Goal: Task Accomplishment & Management: Complete application form

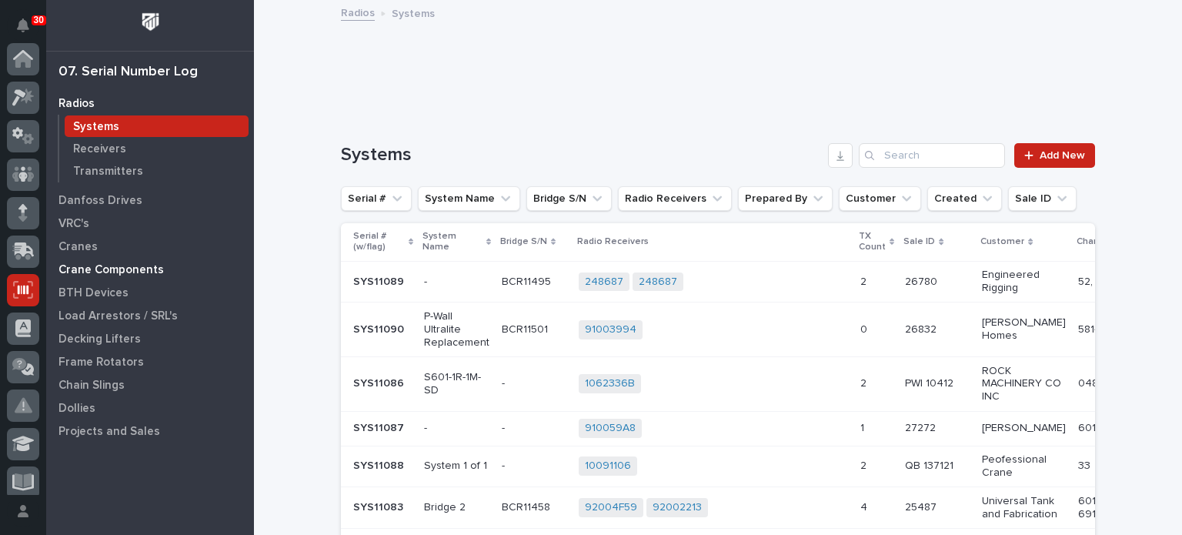
scroll to position [231, 0]
click at [139, 270] on p "Crane Components" at bounding box center [110, 270] width 105 height 14
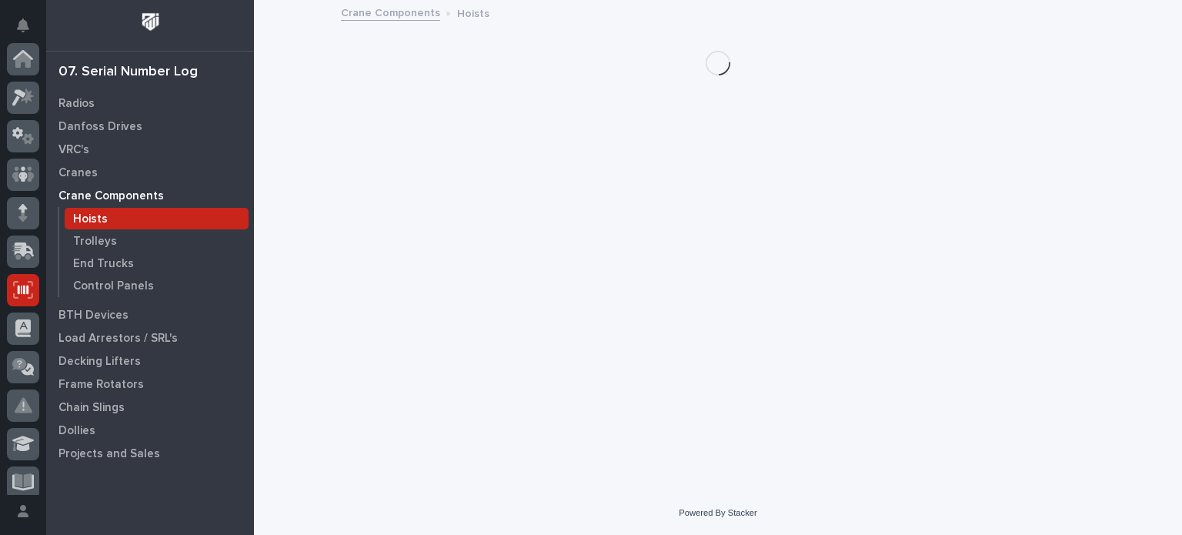
scroll to position [231, 0]
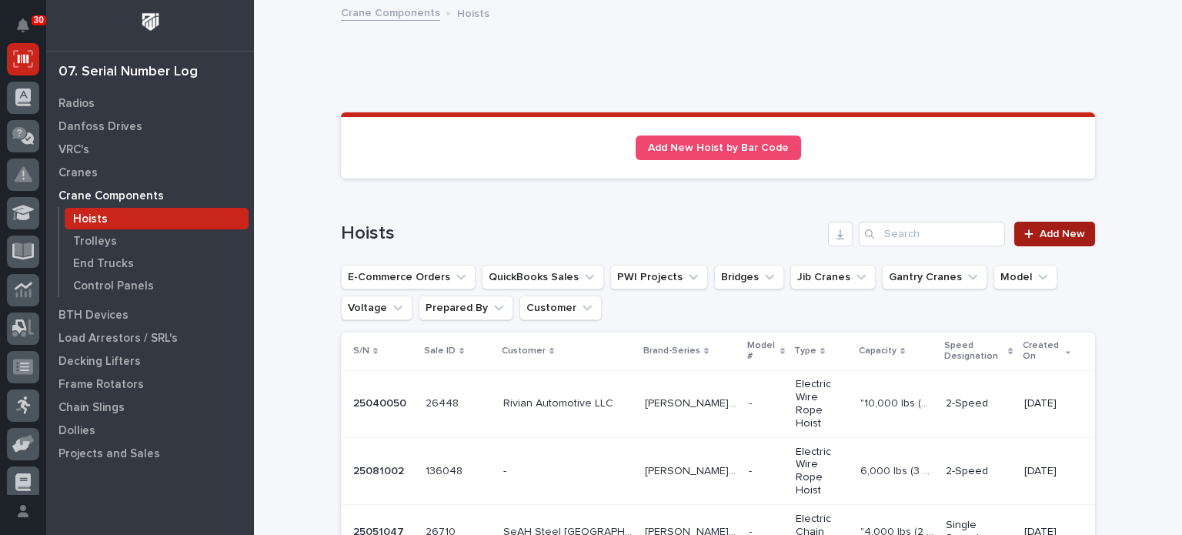
click at [1063, 223] on link "Add New" at bounding box center [1054, 234] width 81 height 25
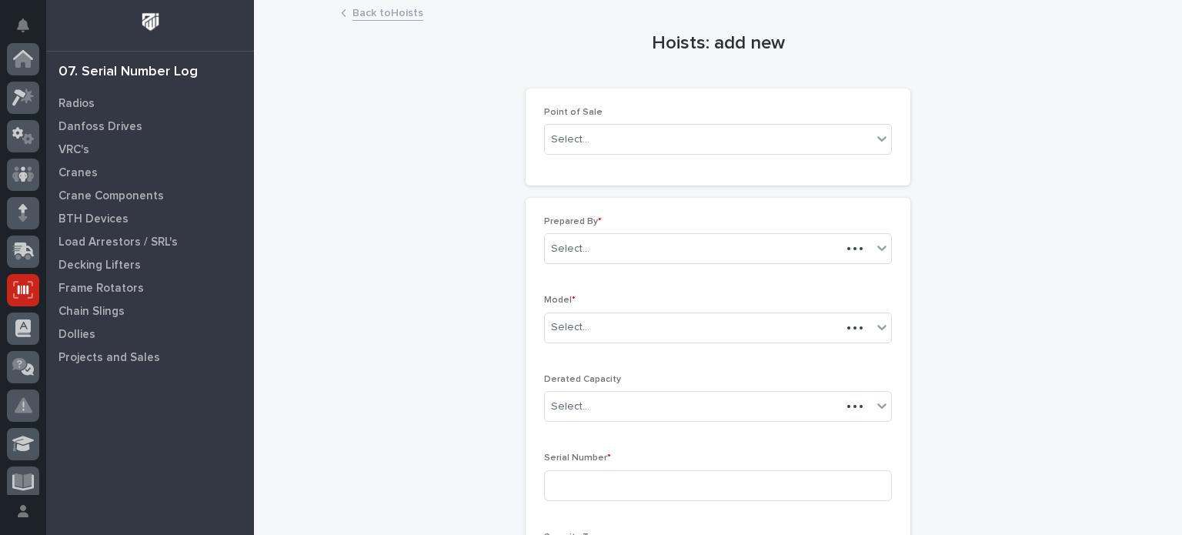
scroll to position [231, 0]
click at [877, 140] on icon at bounding box center [881, 138] width 9 height 5
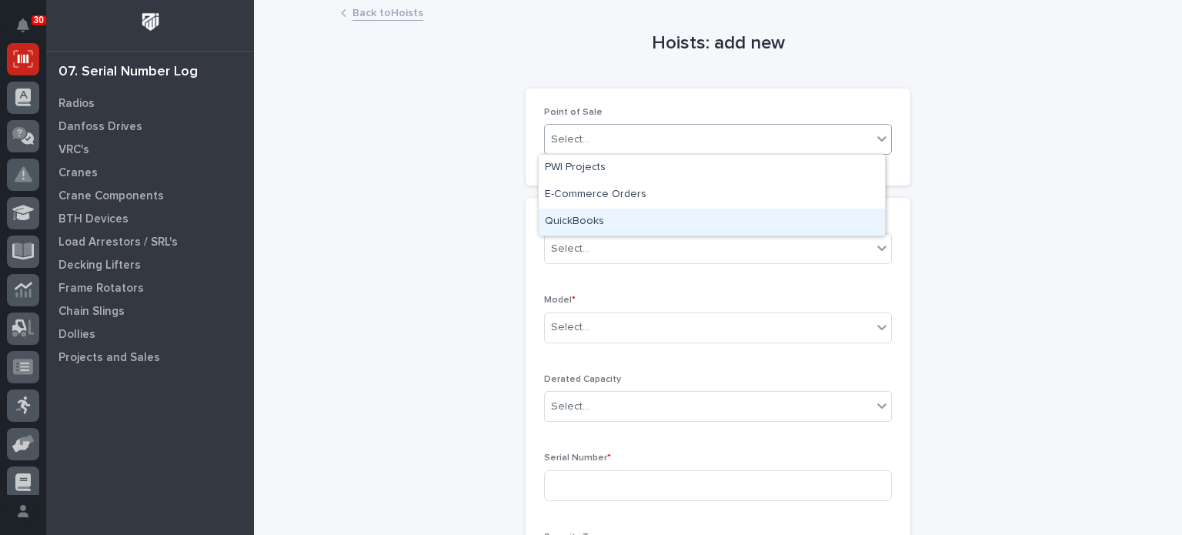
click at [831, 224] on div "QuickBooks" at bounding box center [711, 221] width 346 height 27
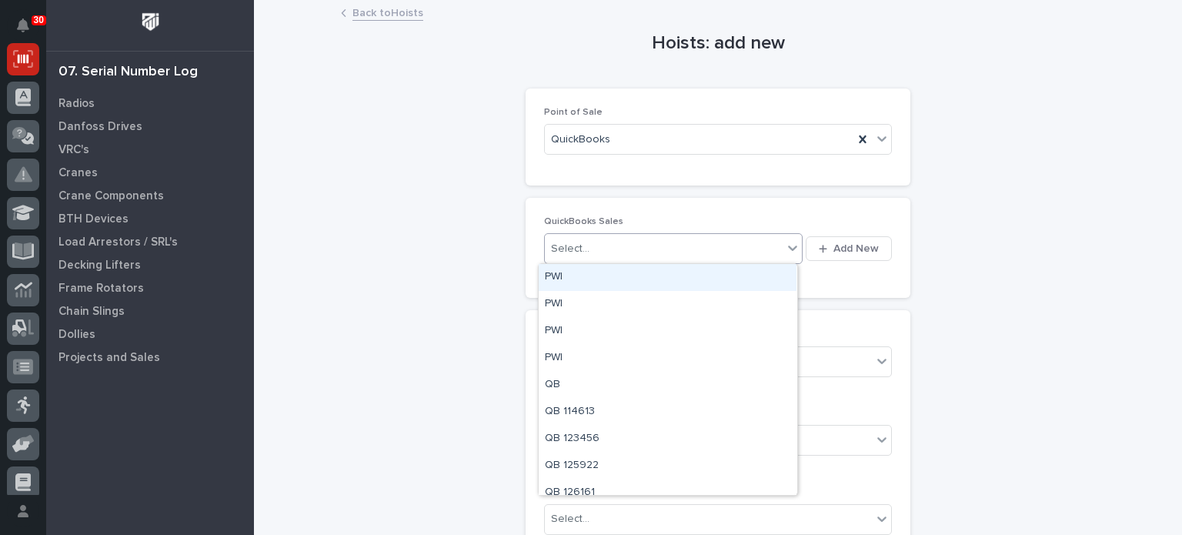
click at [695, 251] on div "Select..." at bounding box center [664, 248] width 238 height 25
type input "******"
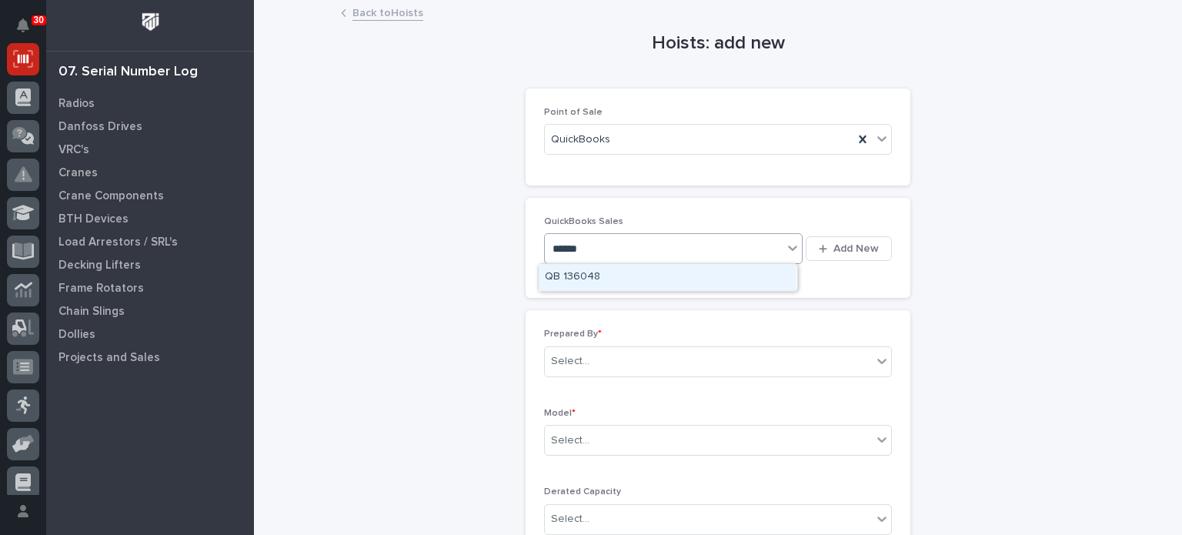
click at [688, 282] on div "QB 136048" at bounding box center [667, 277] width 258 height 27
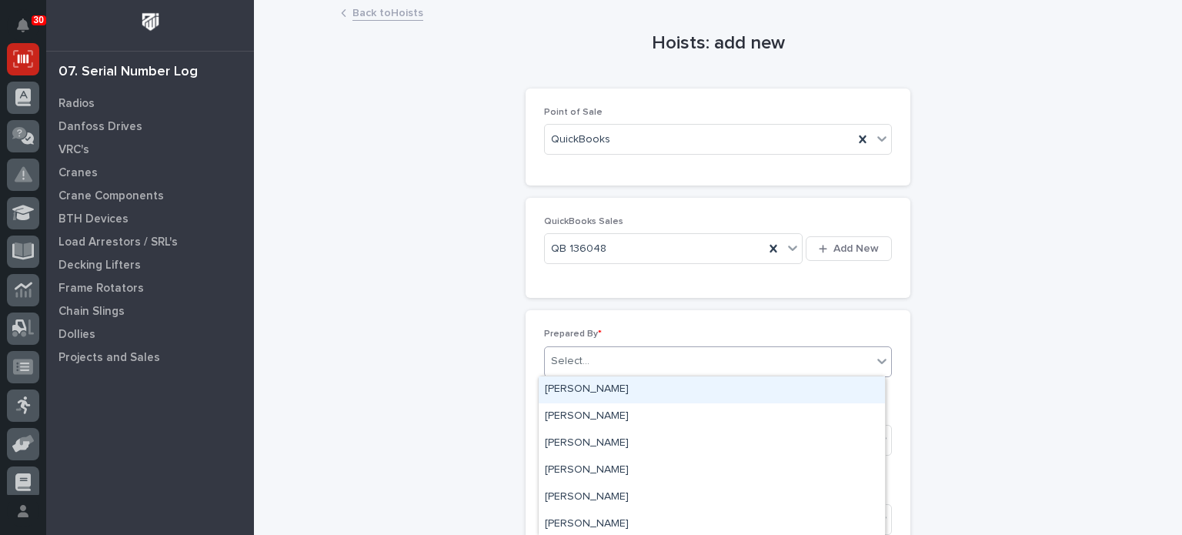
click at [668, 361] on div "Select..." at bounding box center [708, 360] width 327 height 25
type input "*****"
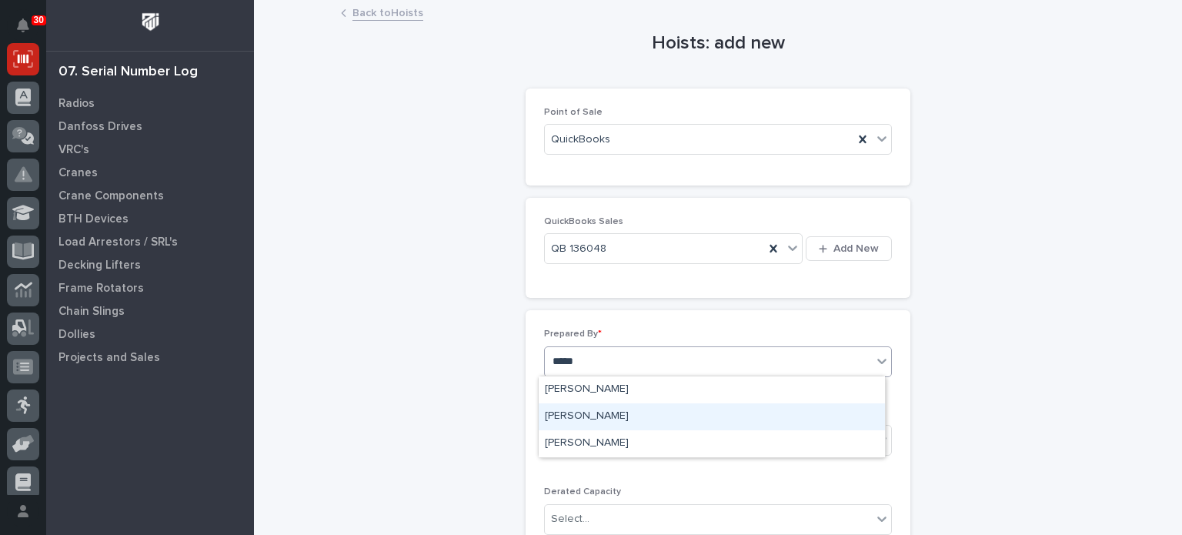
click at [652, 416] on div "[PERSON_NAME]" at bounding box center [711, 416] width 346 height 27
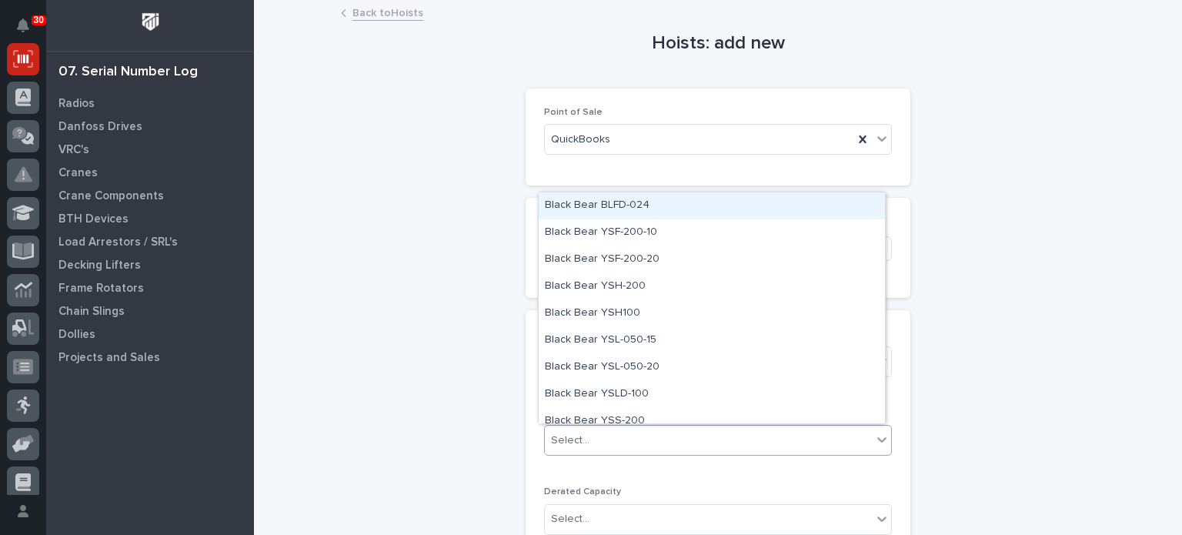
click at [655, 436] on div "Select..." at bounding box center [708, 440] width 327 height 25
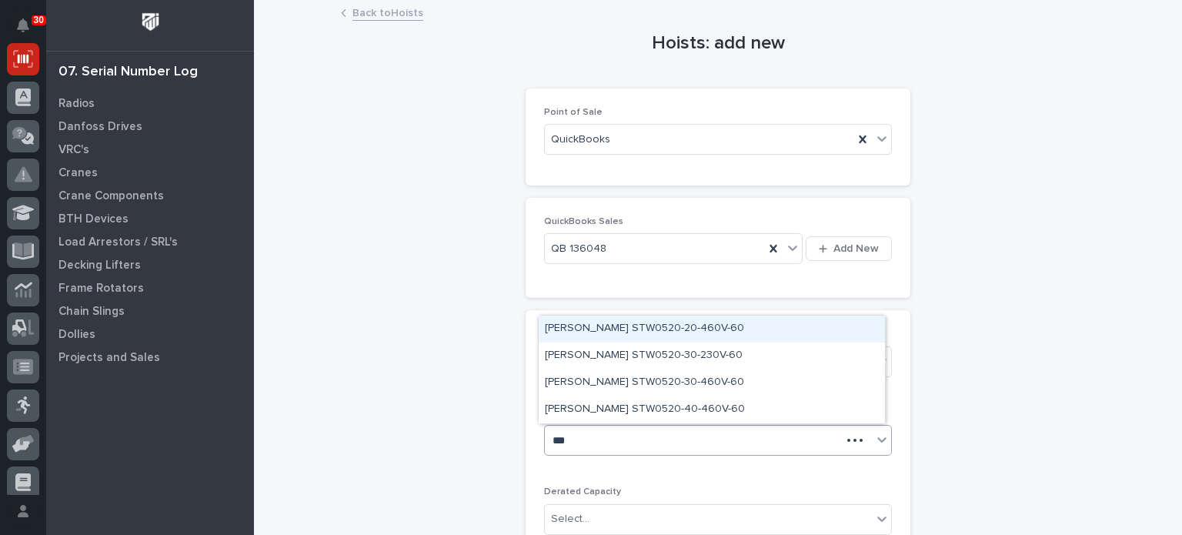
type input "****"
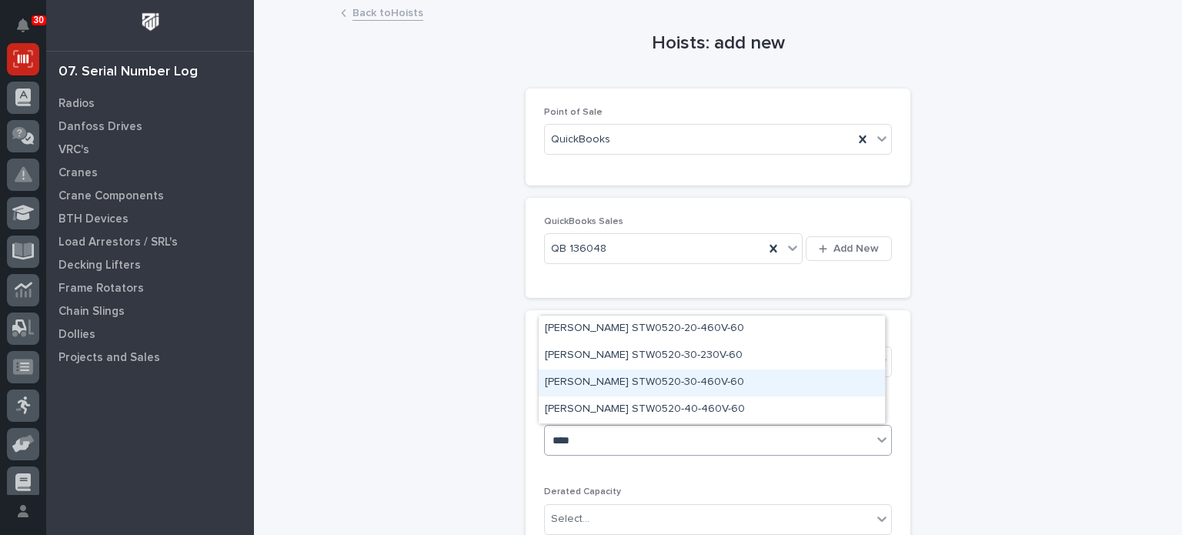
click at [652, 382] on div "[PERSON_NAME] STW0520-30-460V-60" at bounding box center [711, 382] width 346 height 27
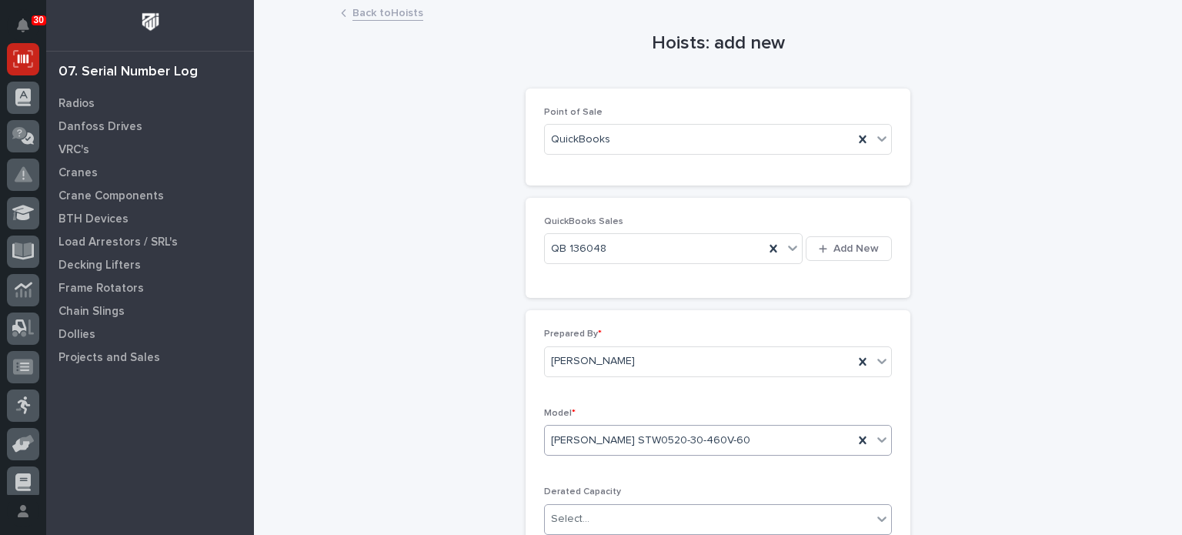
click at [722, 512] on div "Select..." at bounding box center [708, 518] width 327 height 25
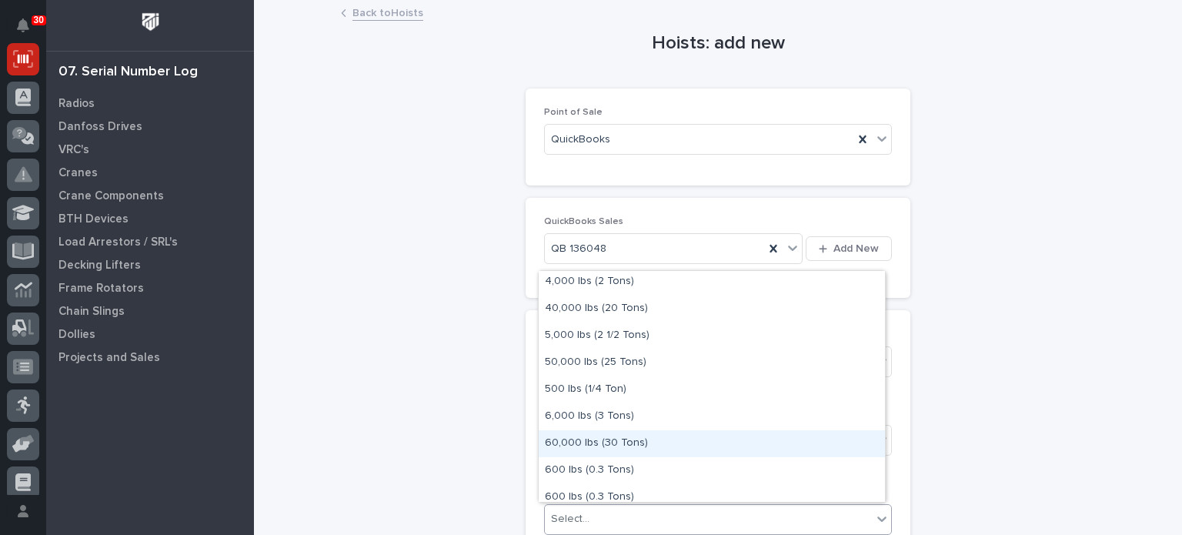
scroll to position [488, 0]
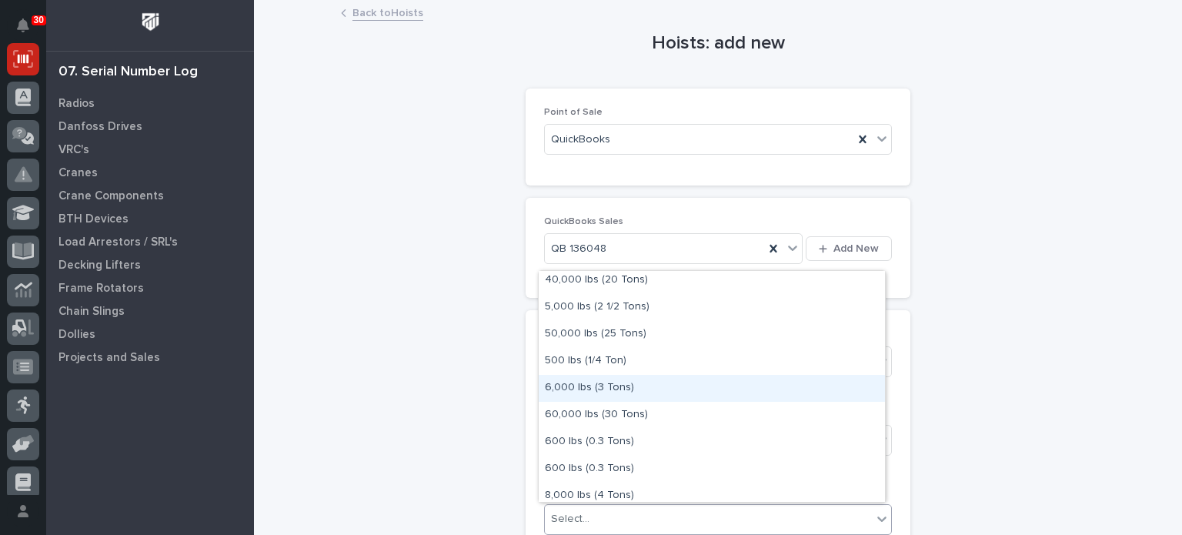
click at [729, 387] on div "6,000 lbs (3 Tons)" at bounding box center [711, 388] width 346 height 27
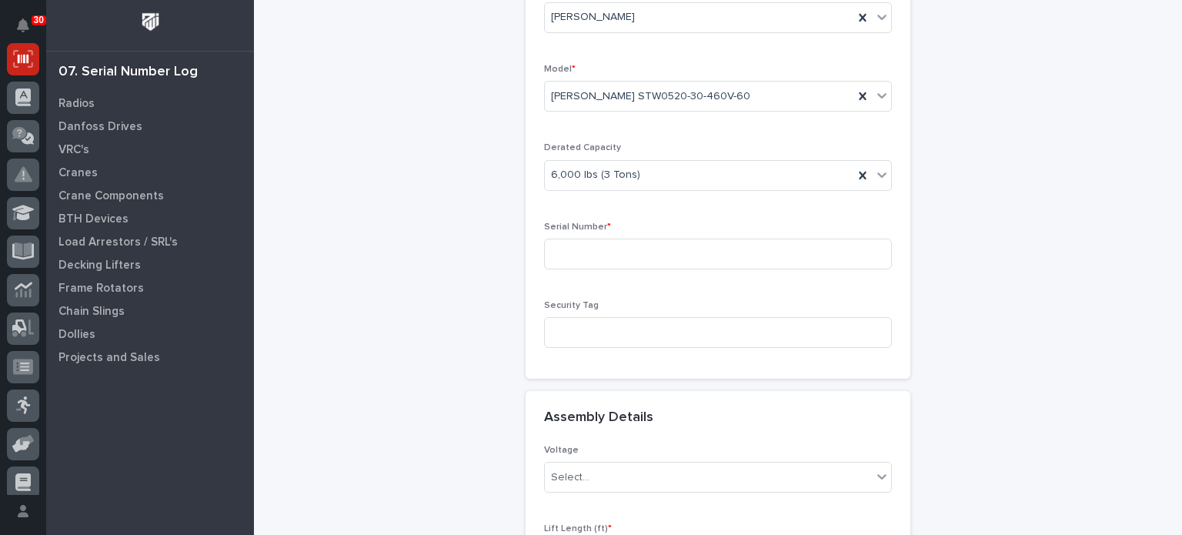
scroll to position [345, 0]
click at [771, 252] on input at bounding box center [718, 253] width 348 height 31
type input "25081001"
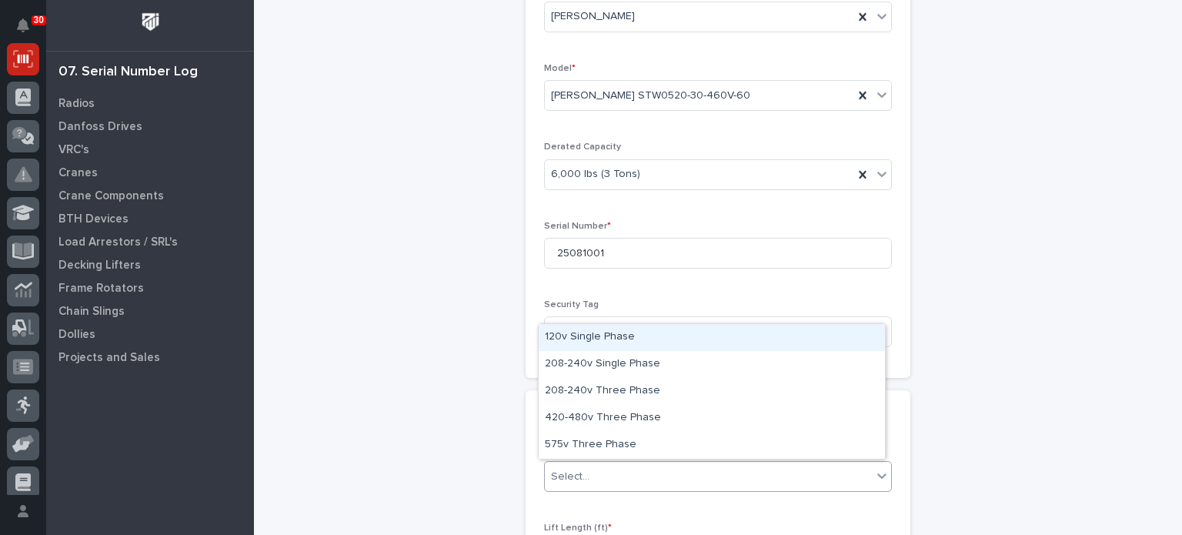
click at [778, 475] on div "Select..." at bounding box center [708, 476] width 327 height 25
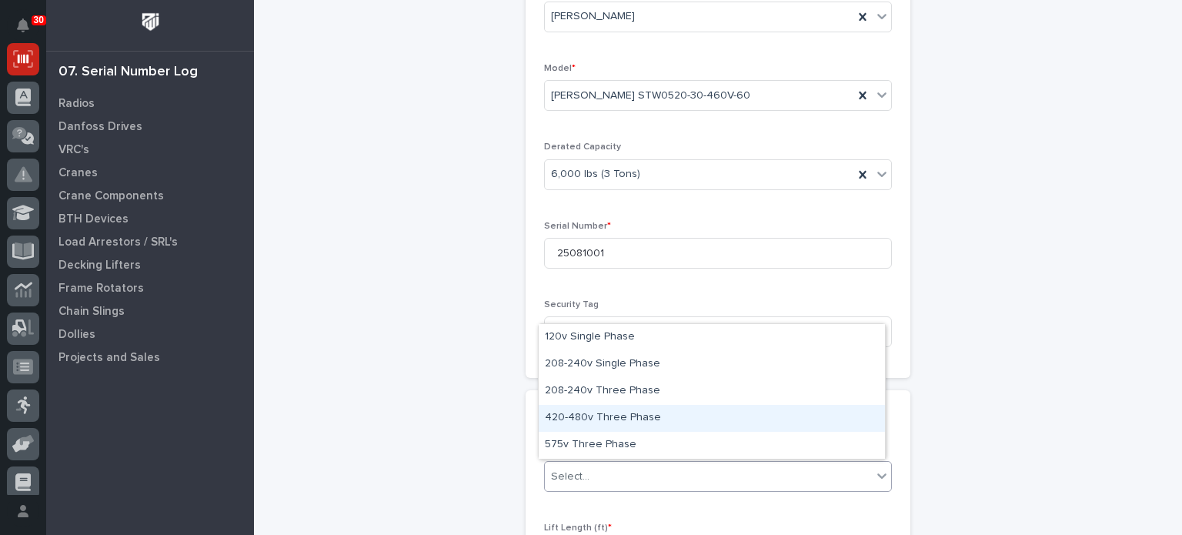
click at [775, 419] on div "420-480v Three Phase" at bounding box center [711, 418] width 346 height 27
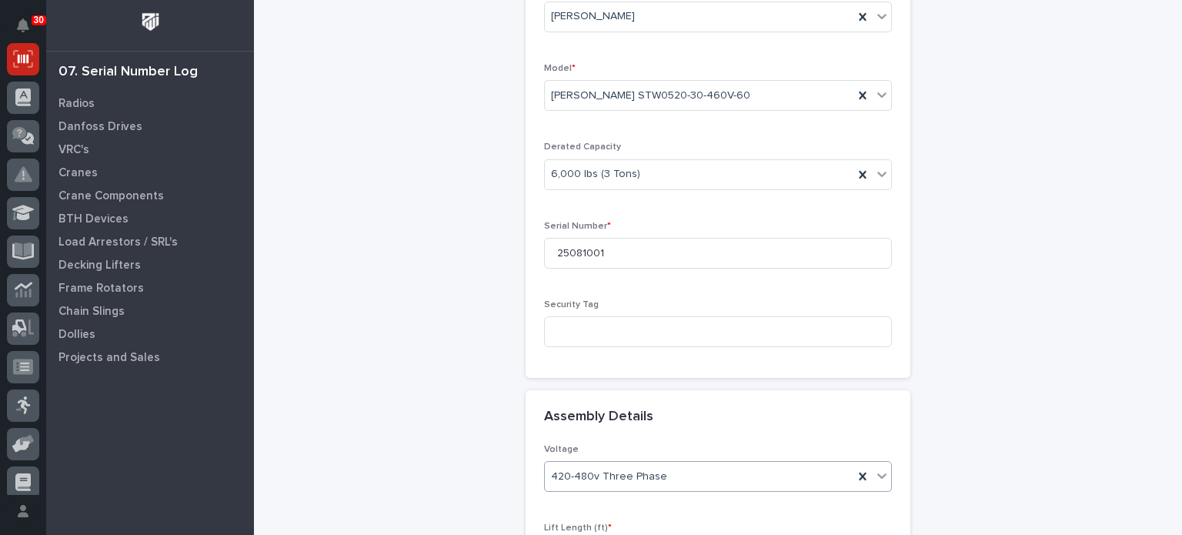
click at [998, 442] on div "Hoists: add new Loading... Saving… Loading... Saving… Loading... Saving… Point …" at bounding box center [718, 227] width 754 height 1141
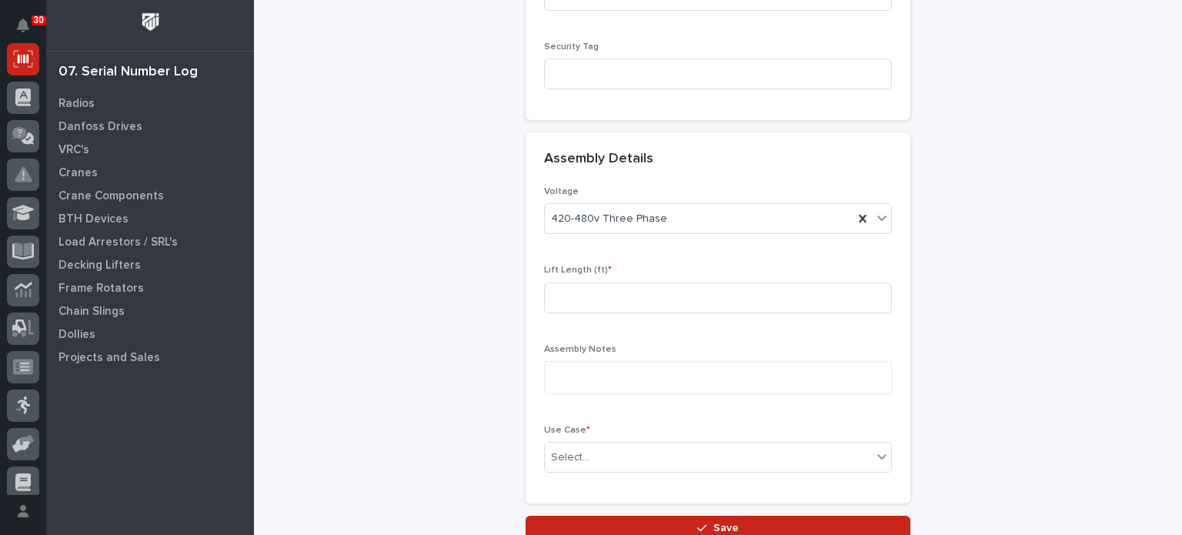
scroll to position [606, 0]
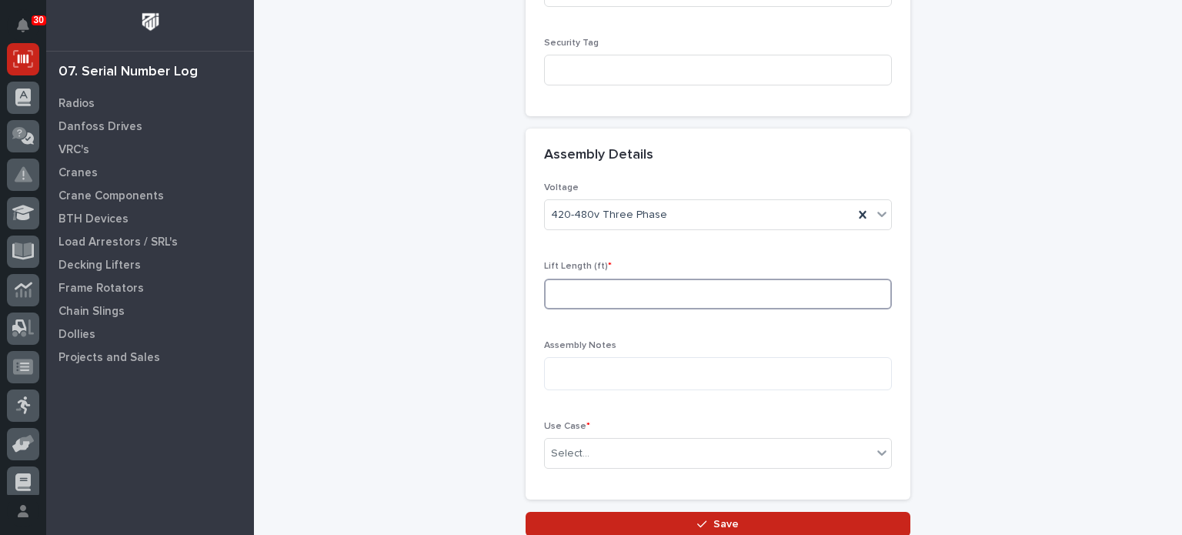
click at [768, 286] on input at bounding box center [718, 293] width 348 height 31
type input "30"
click at [688, 374] on textarea at bounding box center [718, 373] width 348 height 33
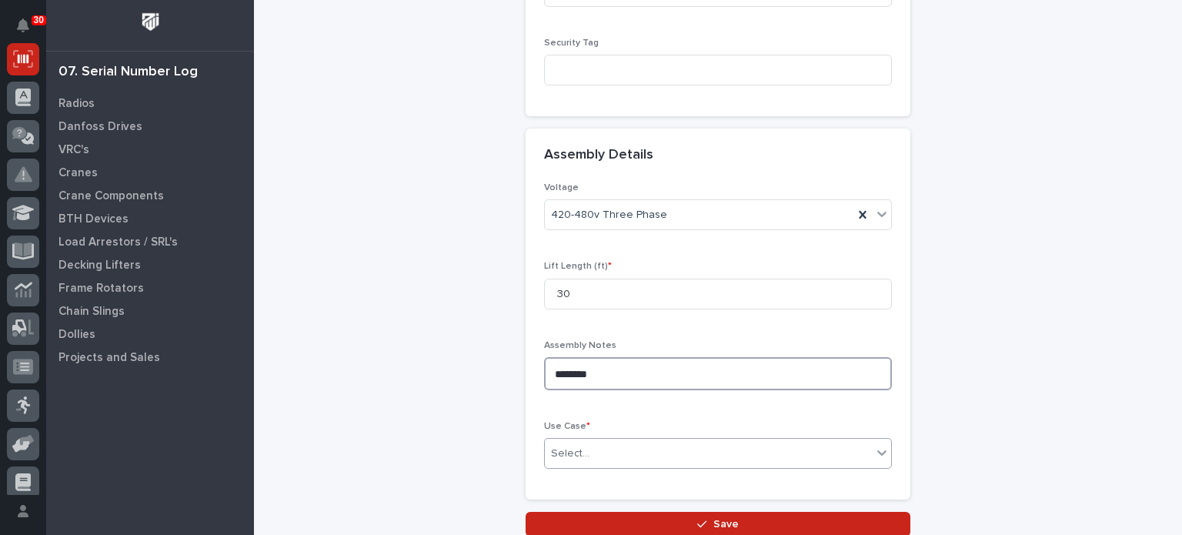
type textarea "********"
click at [704, 460] on div "Select..." at bounding box center [708, 453] width 327 height 25
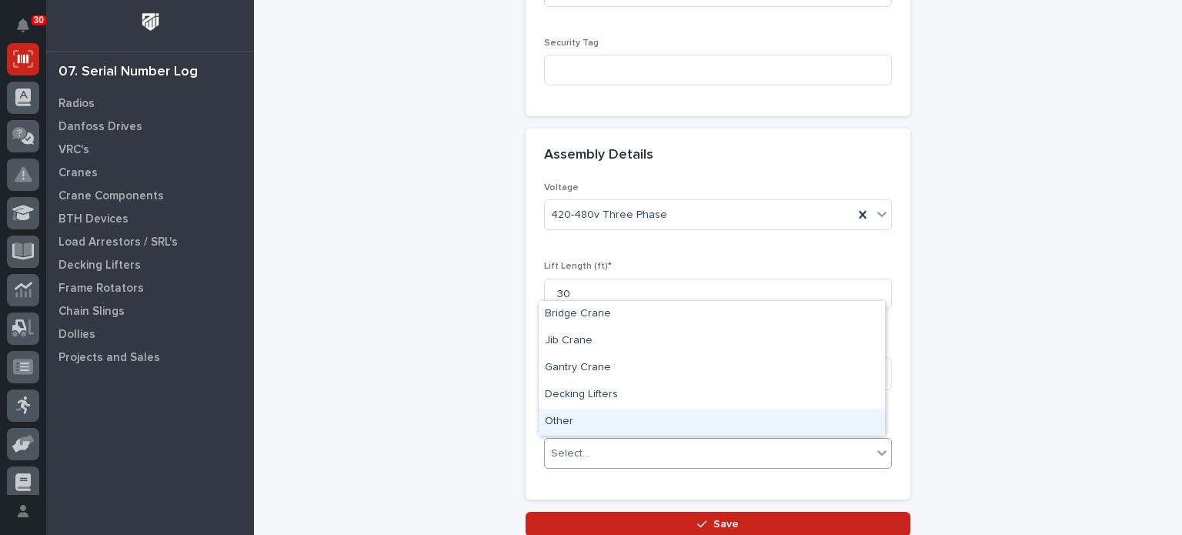
click at [695, 423] on div "Other" at bounding box center [711, 421] width 346 height 27
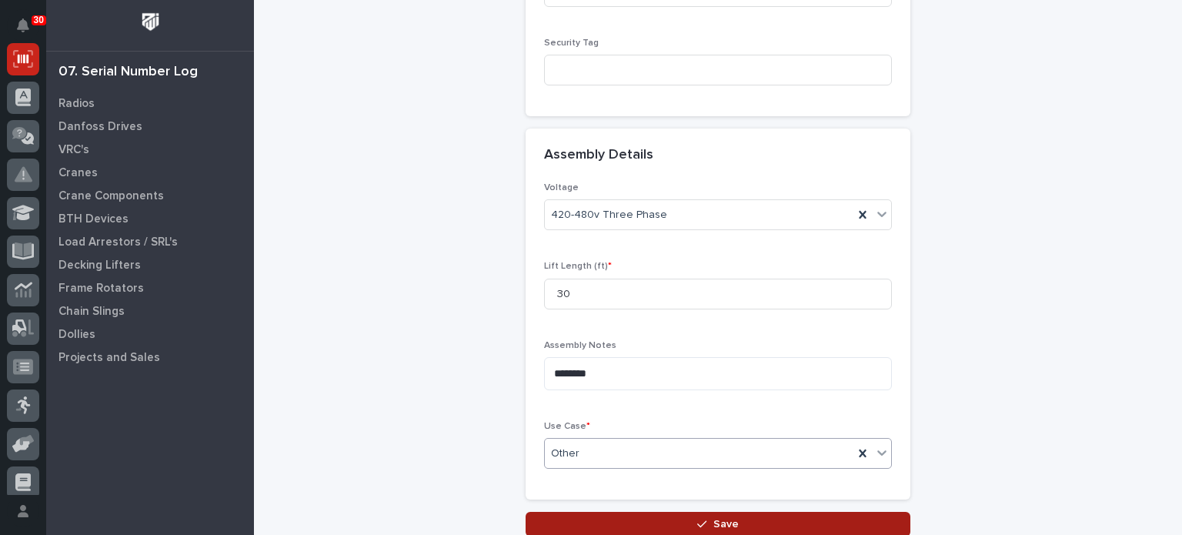
click at [718, 526] on span "Save" at bounding box center [725, 524] width 25 height 14
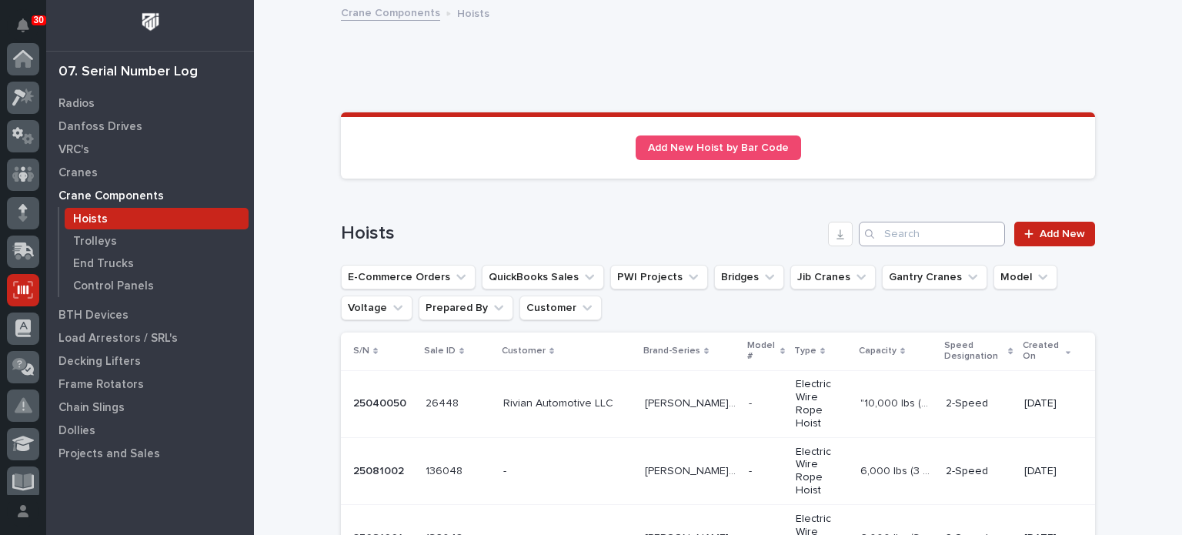
scroll to position [231, 0]
click at [508, 532] on p at bounding box center [567, 538] width 129 height 13
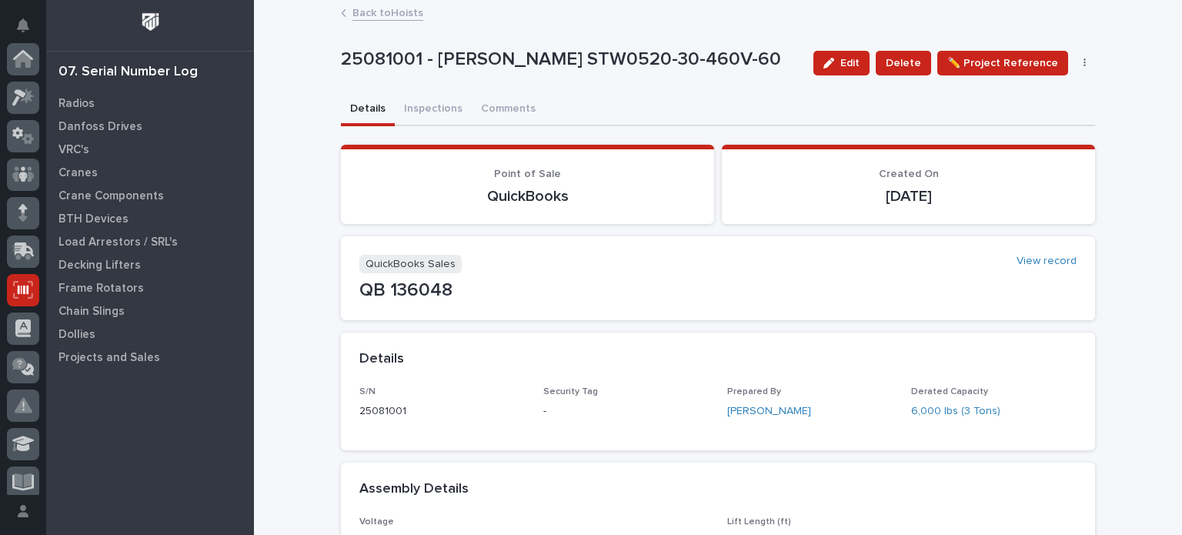
scroll to position [231, 0]
click at [428, 106] on button "Inspections" at bounding box center [433, 110] width 77 height 32
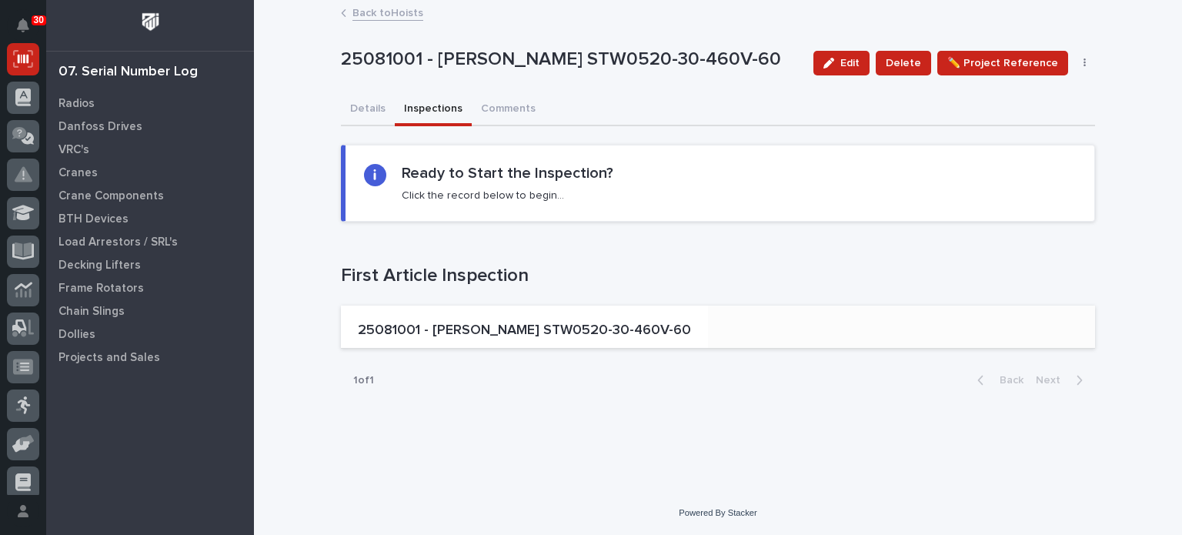
click at [443, 310] on div "25081001 - [PERSON_NAME] STW0520-30-460V-60" at bounding box center [524, 326] width 367 height 43
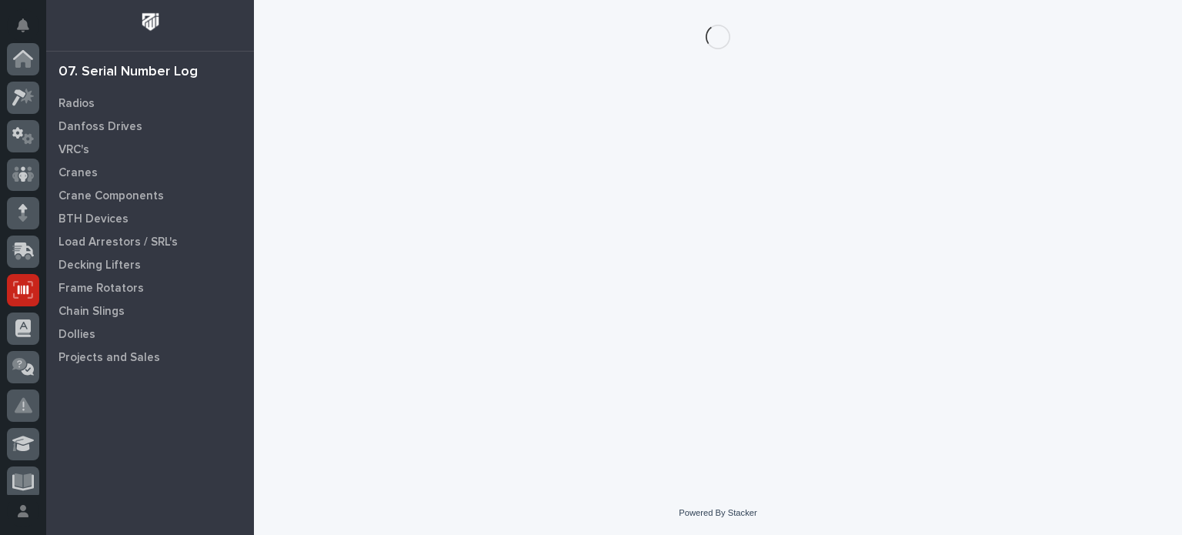
scroll to position [231, 0]
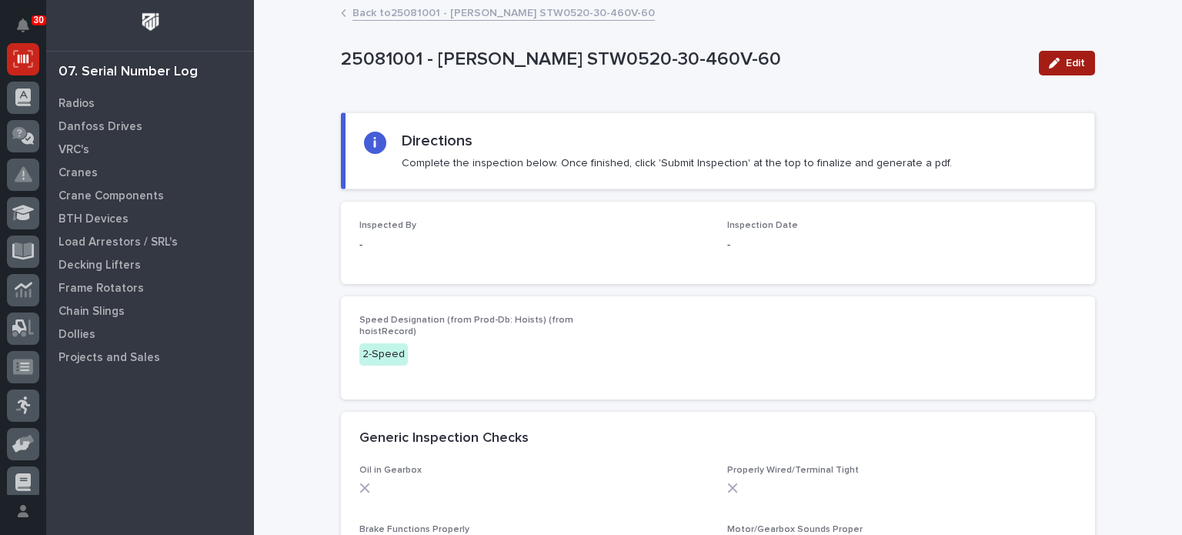
click at [1059, 62] on div "button" at bounding box center [1056, 63] width 17 height 11
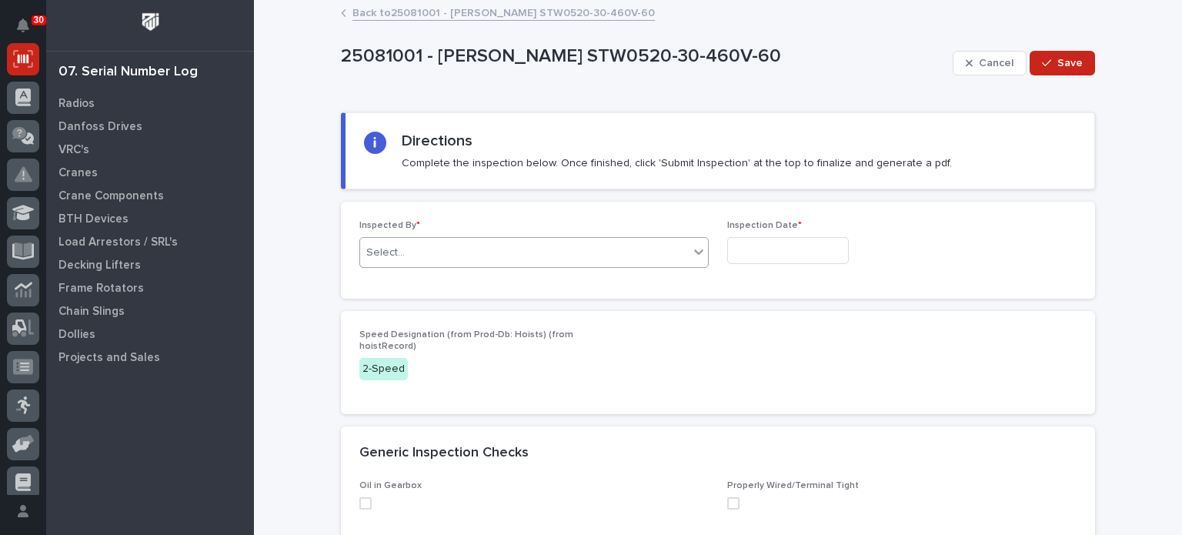
click at [614, 237] on div "Select..." at bounding box center [533, 252] width 349 height 31
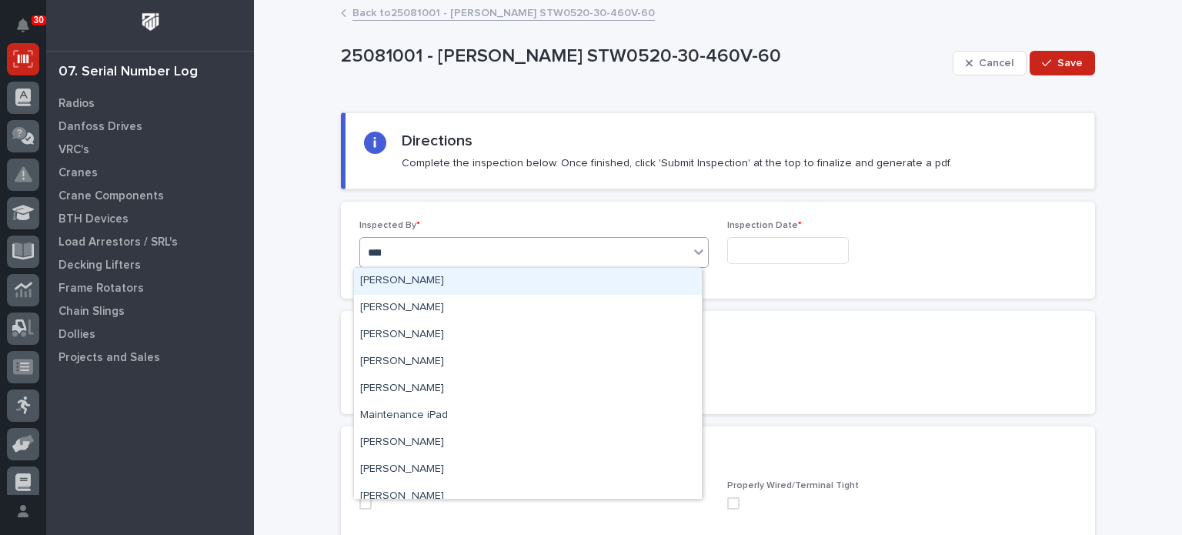
type input "*****"
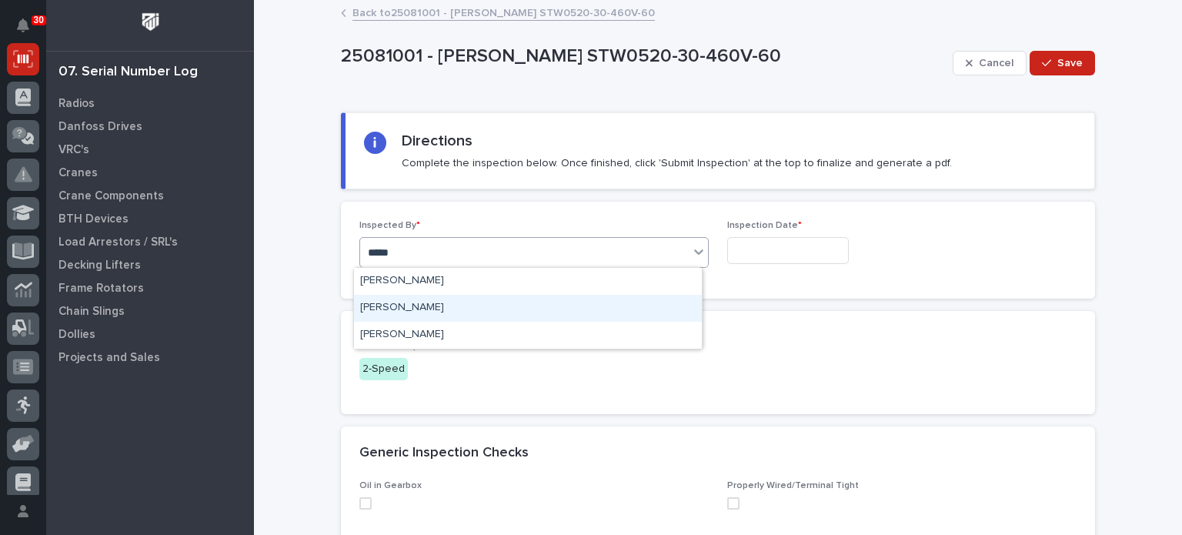
click at [592, 304] on div "[PERSON_NAME]" at bounding box center [528, 308] width 348 height 27
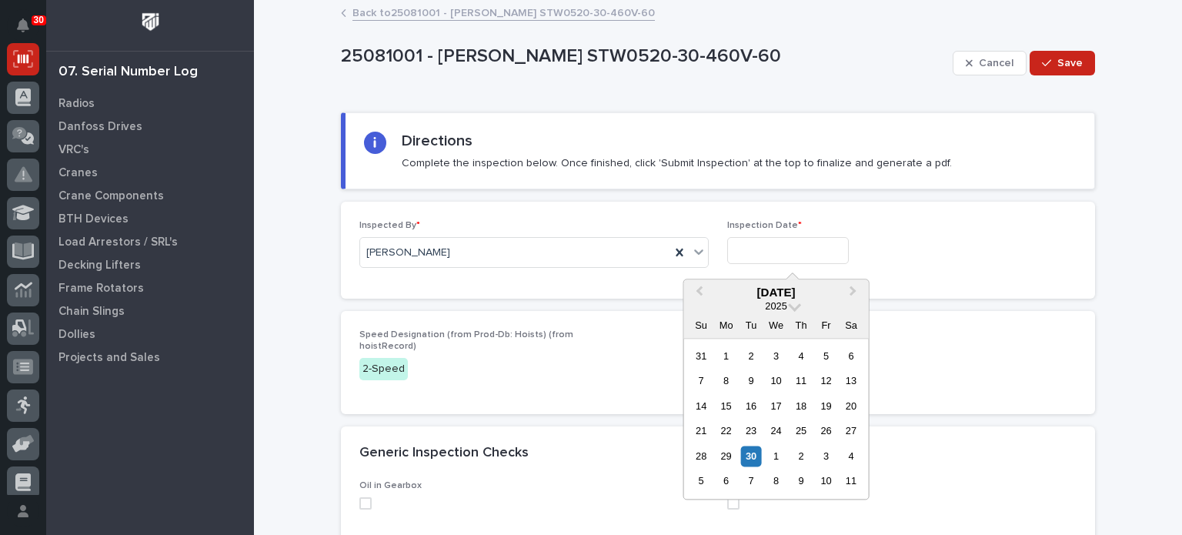
click at [748, 245] on input "text" at bounding box center [788, 250] width 122 height 27
click at [752, 452] on div "30" at bounding box center [751, 455] width 21 height 21
type input "**********"
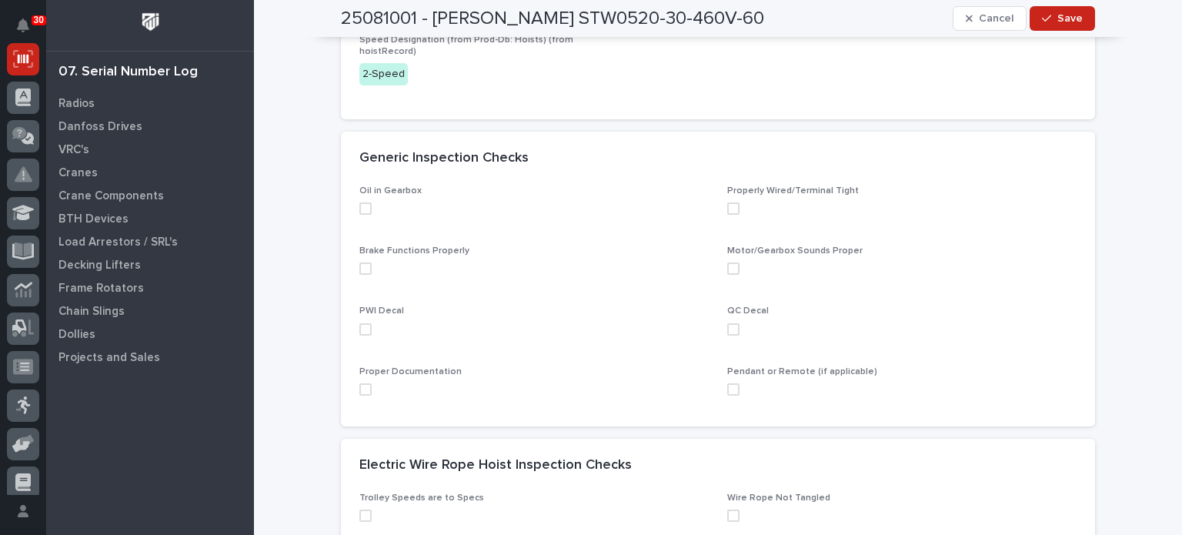
scroll to position [308, 0]
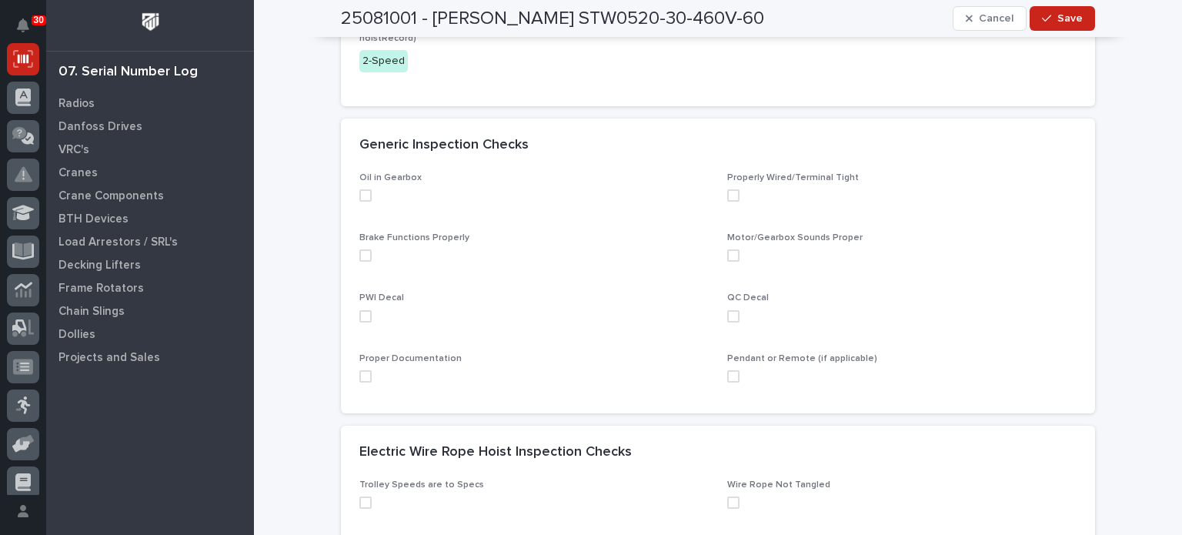
click at [361, 192] on span at bounding box center [365, 195] width 12 height 12
click at [359, 262] on div "Brake Functions Properly" at bounding box center [533, 253] width 349 height 42
click at [360, 252] on span at bounding box center [365, 255] width 12 height 12
click at [359, 372] on span at bounding box center [365, 376] width 12 height 12
click at [728, 312] on span at bounding box center [733, 316] width 12 height 12
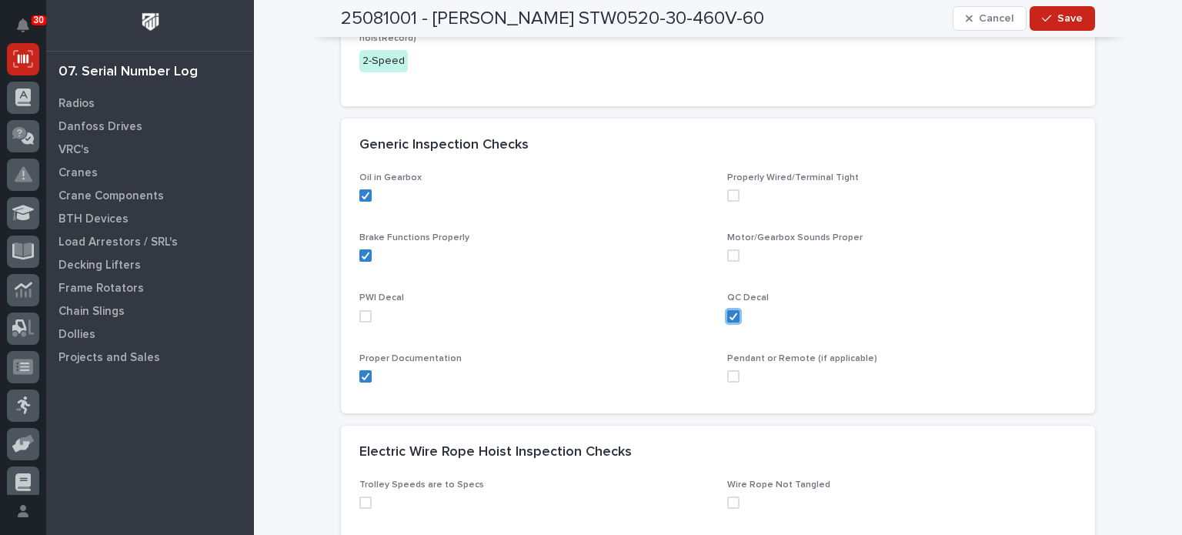
click at [729, 249] on span at bounding box center [733, 255] width 12 height 12
click at [728, 192] on span at bounding box center [733, 195] width 12 height 12
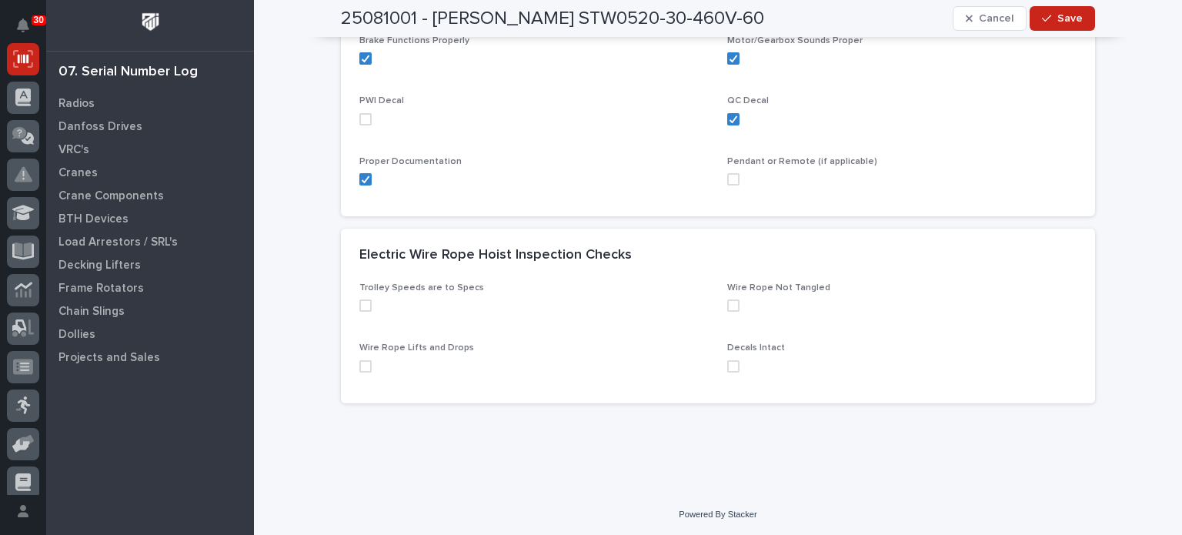
click at [362, 307] on span at bounding box center [365, 305] width 12 height 12
click at [359, 360] on span at bounding box center [365, 366] width 12 height 12
click at [728, 365] on span at bounding box center [733, 366] width 12 height 12
click at [728, 302] on span at bounding box center [733, 305] width 12 height 12
click at [1082, 15] on button "Save" at bounding box center [1061, 18] width 65 height 25
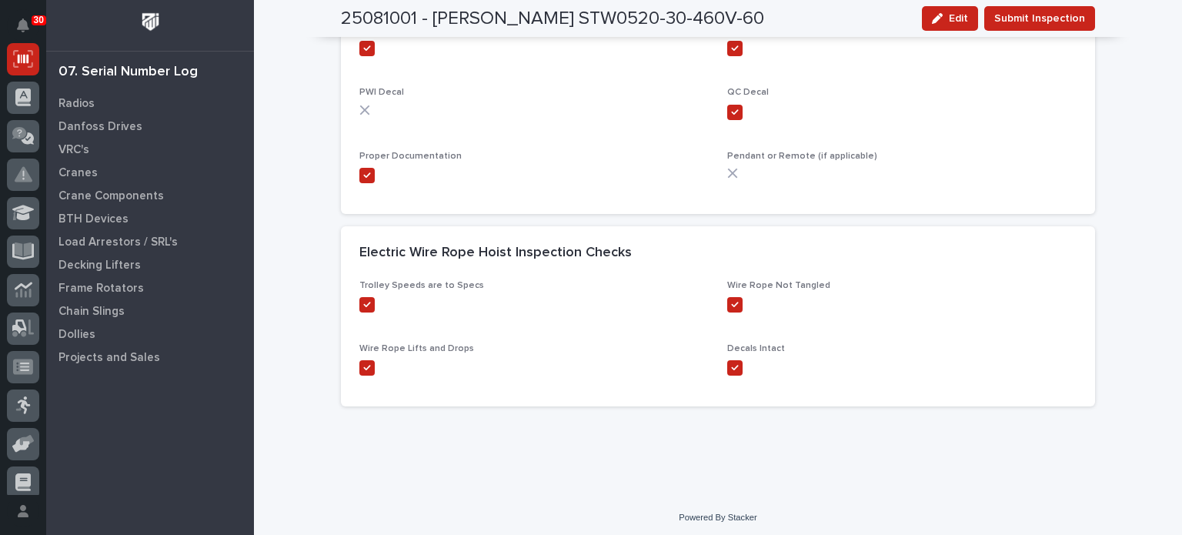
click at [1082, 15] on button "Submit Inspection" at bounding box center [1039, 18] width 111 height 25
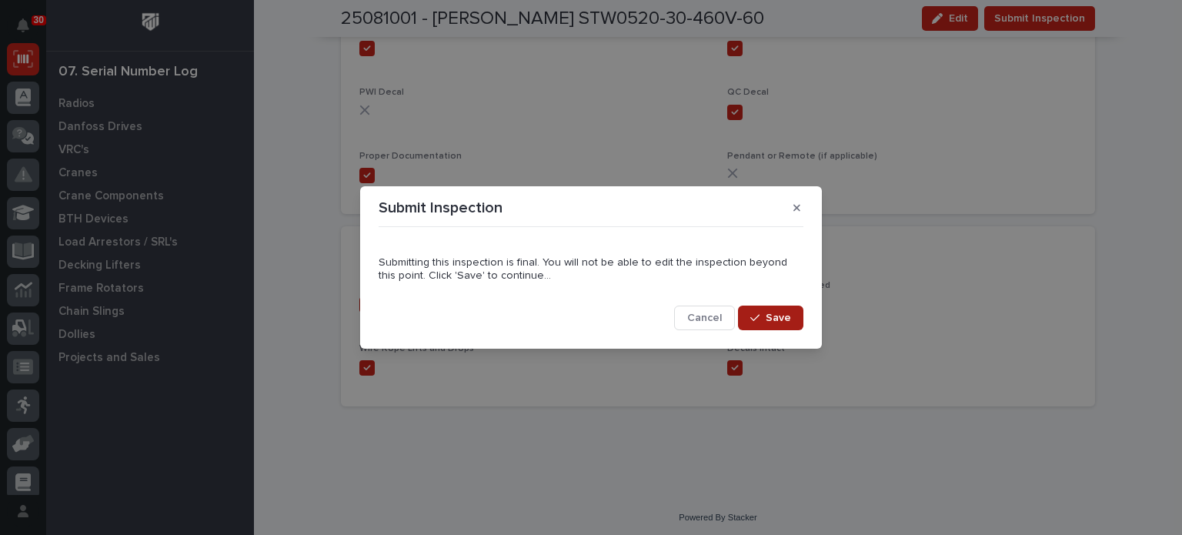
click at [778, 322] on span "Save" at bounding box center [777, 318] width 25 height 14
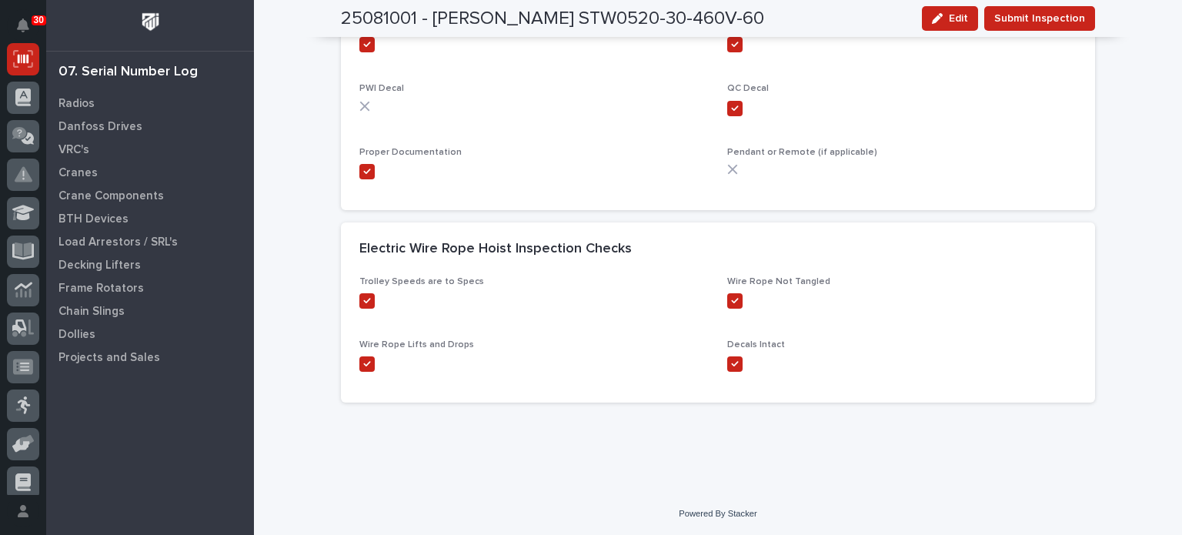
scroll to position [0, 0]
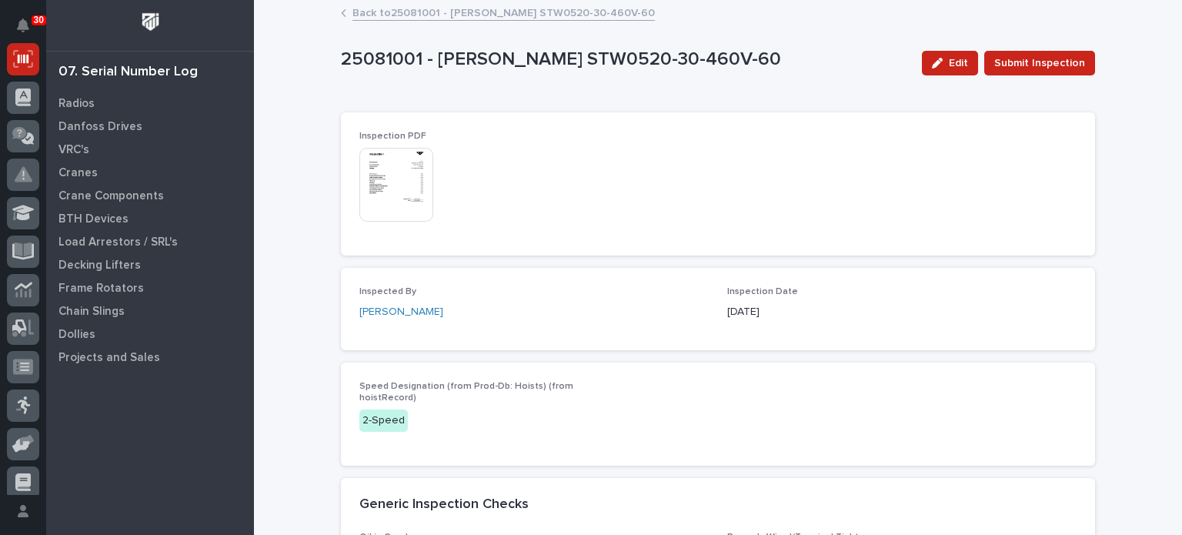
click at [394, 206] on img at bounding box center [396, 185] width 74 height 74
